Goal: Task Accomplishment & Management: Complete application form

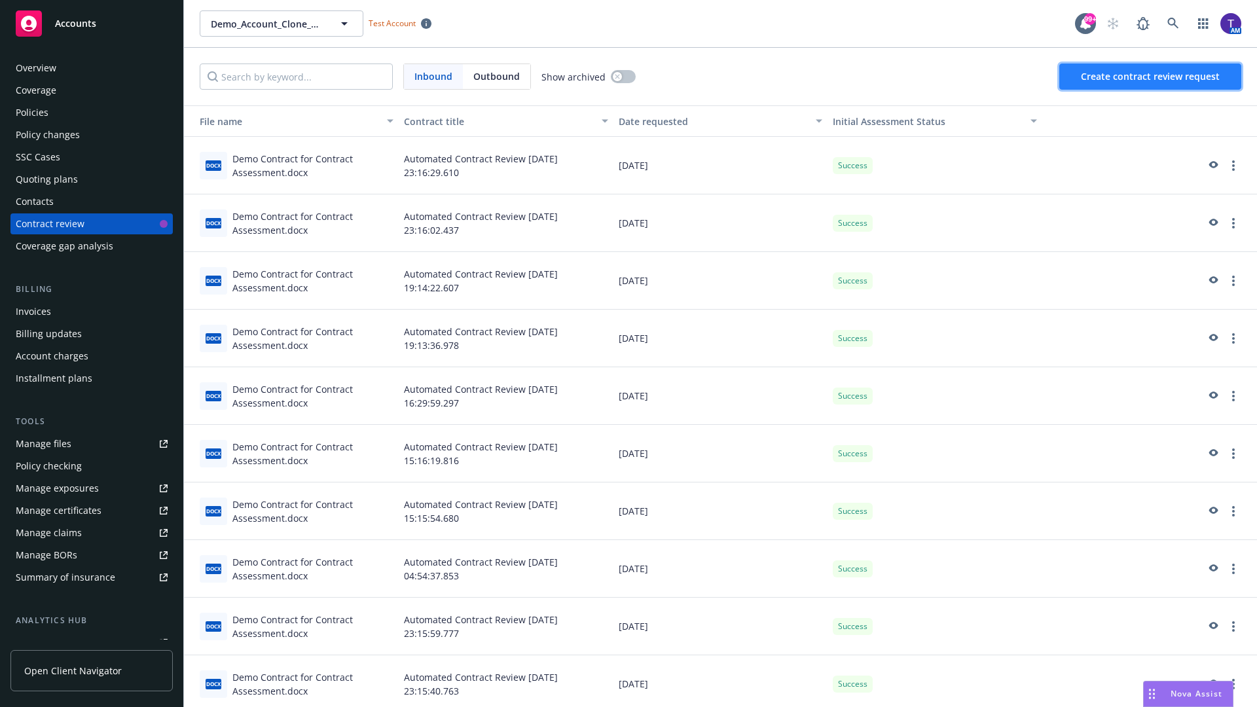
click at [1151, 77] on span "Create contract review request" at bounding box center [1150, 76] width 139 height 12
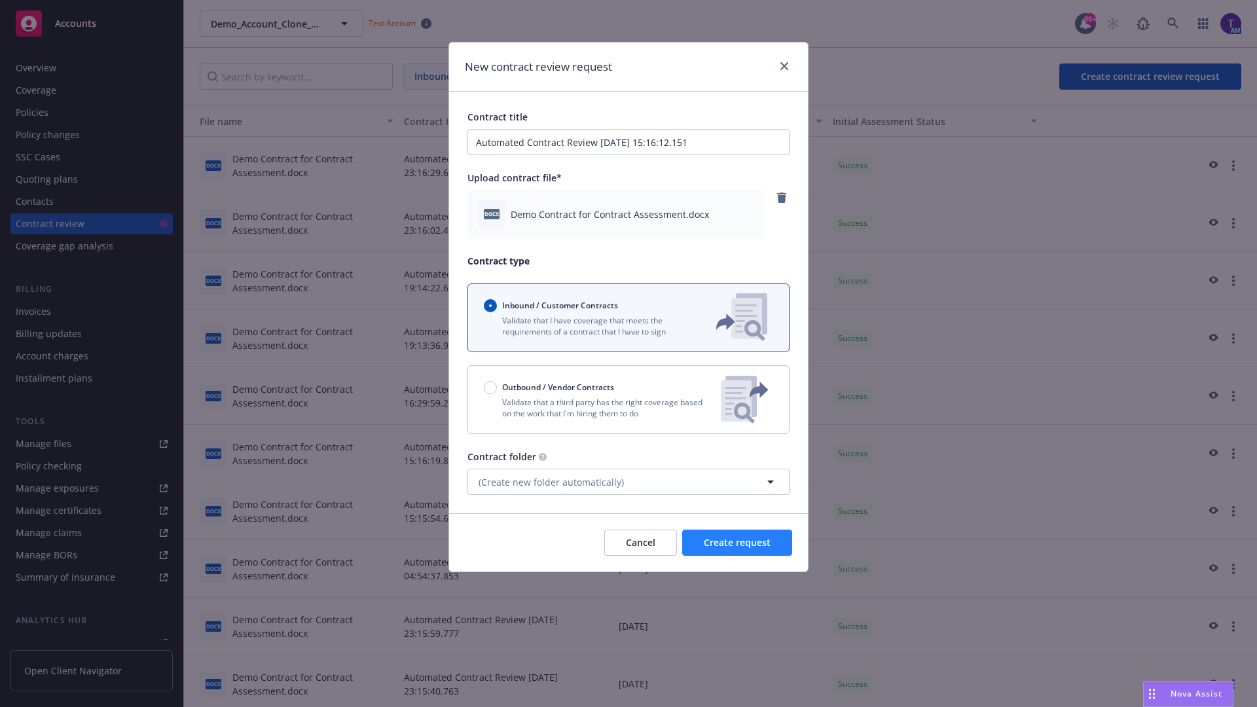
type input "Automated Contract Review 08-29-2025 15:16:12.151"
click at [737, 543] on span "Create request" at bounding box center [737, 542] width 67 height 12
